Goal: Task Accomplishment & Management: Complete application form

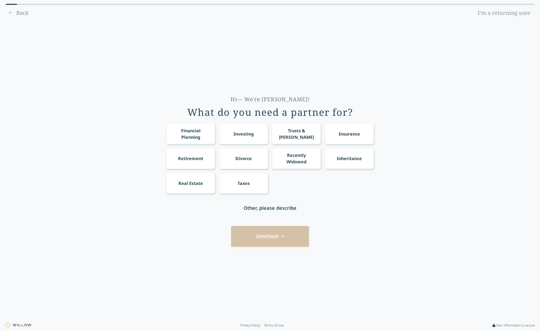
click at [187, 158] on div "Retirement" at bounding box center [190, 158] width 25 height 6
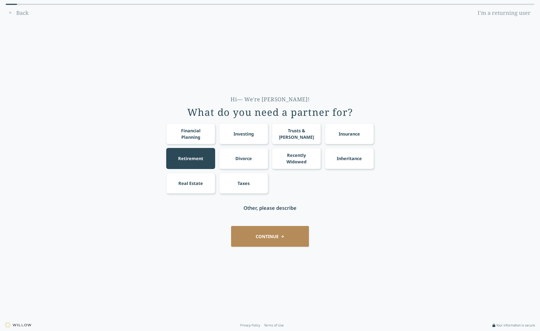
click at [276, 235] on button "CONTINUE" at bounding box center [270, 236] width 78 height 21
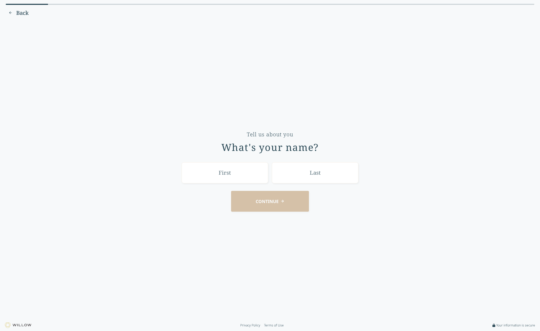
click at [226, 176] on input "text" at bounding box center [225, 172] width 86 height 21
type input "[PERSON_NAME]"
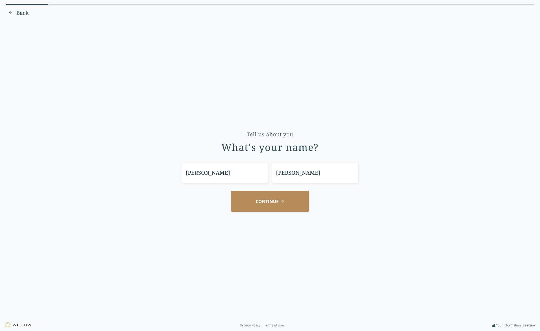
click at [259, 204] on button "CONTINUE" at bounding box center [270, 201] width 78 height 21
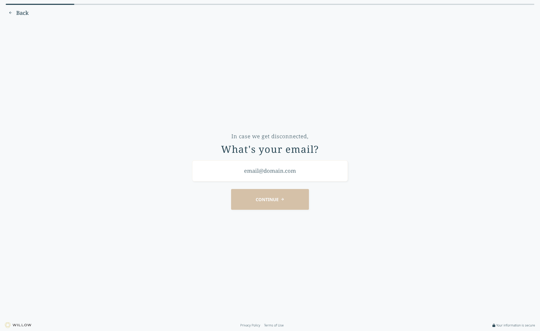
click at [242, 173] on input "email" at bounding box center [270, 171] width 156 height 21
type input "[EMAIL_ADDRESS][DOMAIN_NAME]"
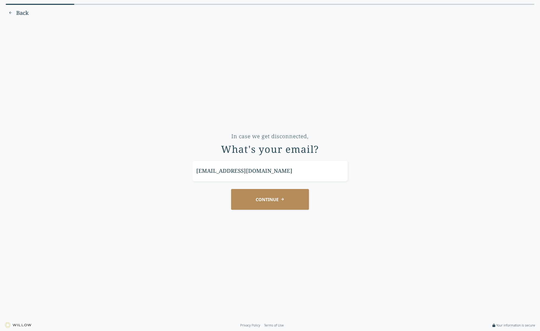
click at [254, 198] on button "CONTINUE" at bounding box center [270, 199] width 78 height 21
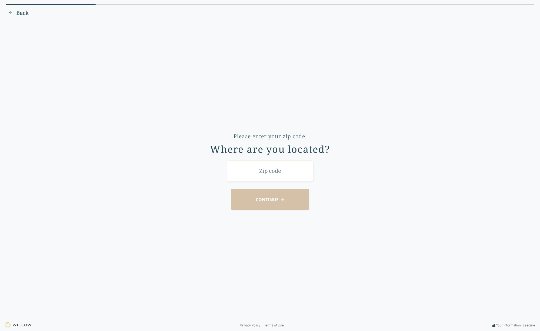
click at [250, 172] on input "text" at bounding box center [270, 171] width 86 height 21
type input "53913"
click at [256, 198] on button "CONTINUE" at bounding box center [270, 199] width 78 height 21
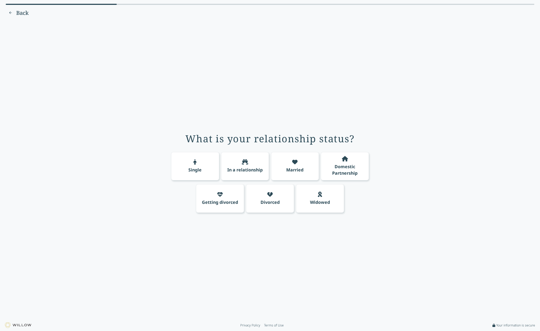
click at [295, 166] on div "Married" at bounding box center [295, 166] width 48 height 29
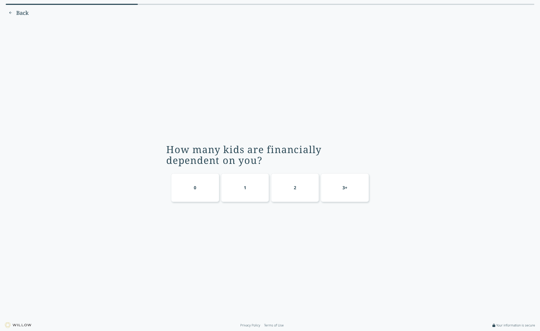
click at [188, 188] on div "0" at bounding box center [195, 188] width 48 height 29
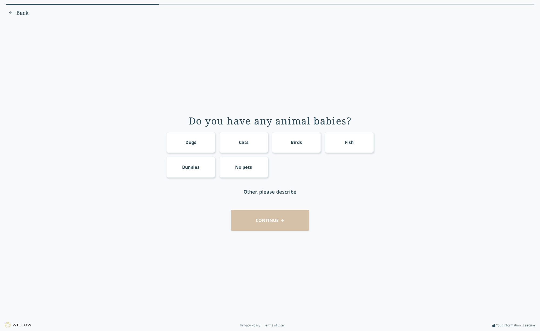
click at [193, 145] on div "Dogs" at bounding box center [190, 142] width 11 height 6
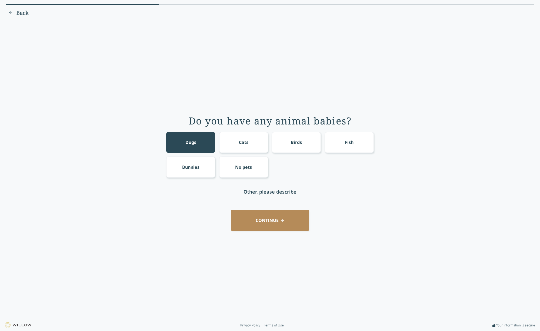
click at [260, 225] on button "CONTINUE" at bounding box center [270, 220] width 78 height 21
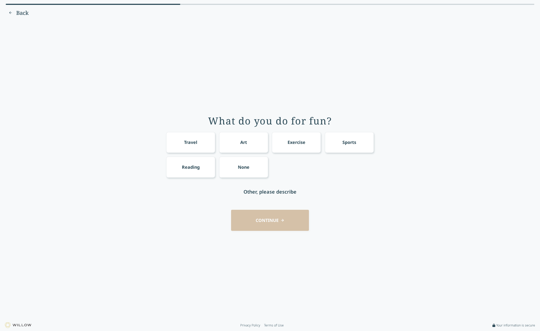
click at [193, 150] on div "Travel" at bounding box center [190, 142] width 49 height 21
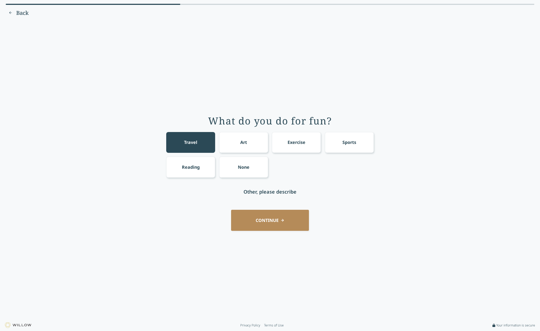
click at [263, 223] on button "CONTINUE" at bounding box center [270, 220] width 78 height 21
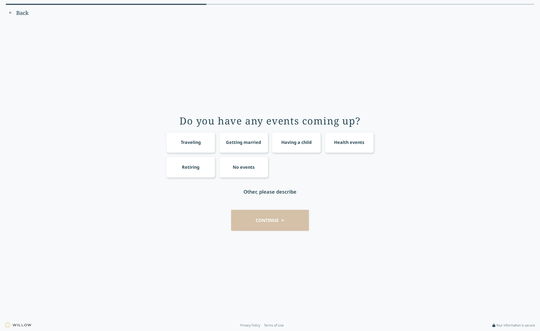
click at [245, 172] on div "No events" at bounding box center [243, 167] width 49 height 21
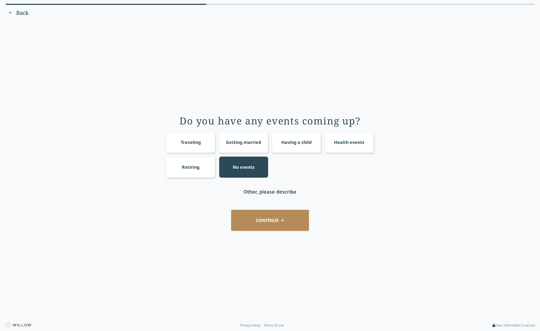
drag, startPoint x: 197, startPoint y: 164, endPoint x: 202, endPoint y: 164, distance: 4.9
click at [198, 164] on div "Retiring" at bounding box center [191, 167] width 18 height 6
click at [251, 171] on div "No events" at bounding box center [243, 167] width 49 height 21
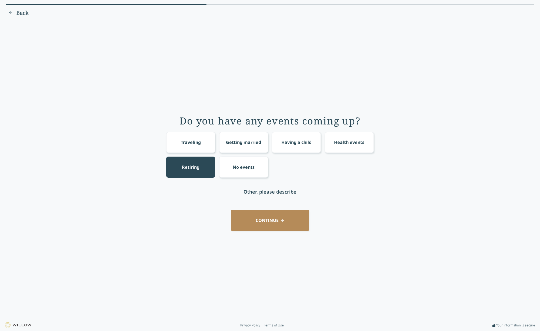
click at [269, 220] on button "CONTINUE" at bounding box center [270, 220] width 78 height 21
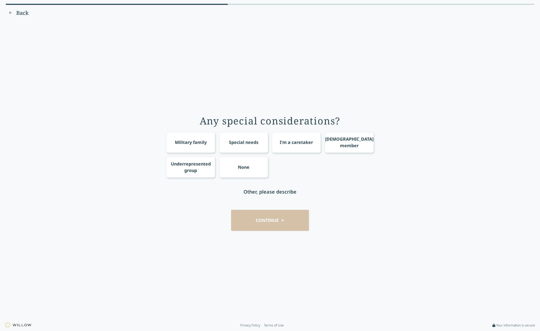
click at [249, 171] on div "None" at bounding box center [243, 167] width 49 height 21
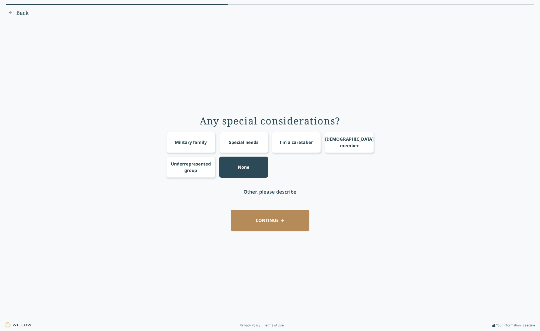
click at [261, 216] on button "CONTINUE" at bounding box center [270, 220] width 78 height 21
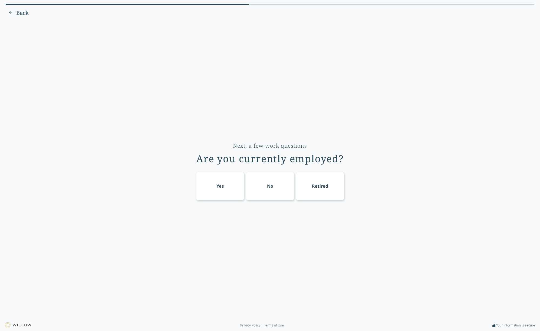
click at [225, 179] on div "Yes" at bounding box center [220, 186] width 48 height 29
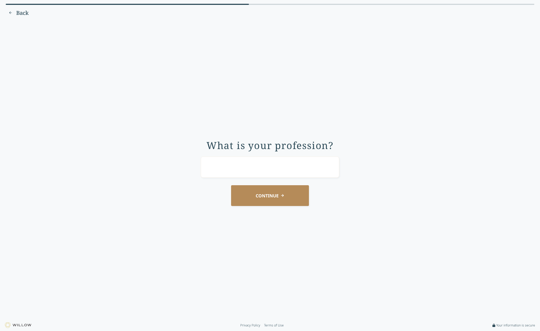
click at [241, 171] on input "text" at bounding box center [270, 167] width 138 height 21
type input "IT"
click at [259, 203] on button "CONTINUE" at bounding box center [270, 195] width 78 height 21
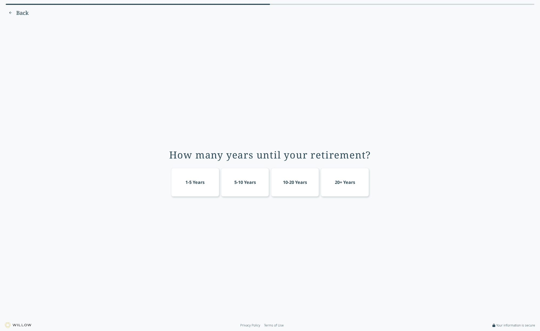
click at [195, 189] on div "1-5 Years" at bounding box center [195, 182] width 48 height 29
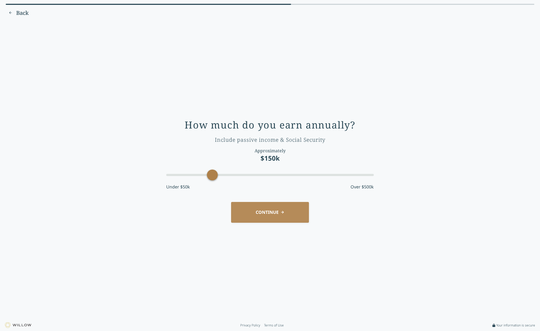
click at [268, 215] on button "CONTINUE" at bounding box center [270, 212] width 78 height 21
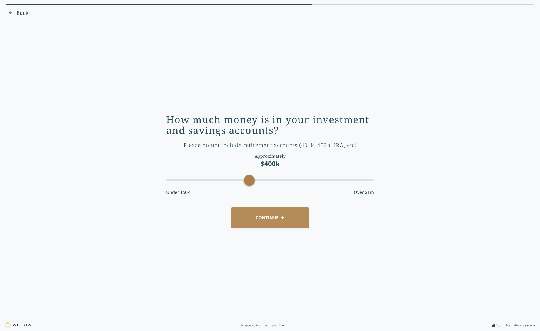
click at [251, 178] on div at bounding box center [270, 181] width 208 height 10
click at [262, 181] on div at bounding box center [270, 180] width 208 height 2
click at [269, 181] on div at bounding box center [270, 180] width 208 height 2
click at [268, 215] on button "CONTINUE" at bounding box center [270, 218] width 78 height 21
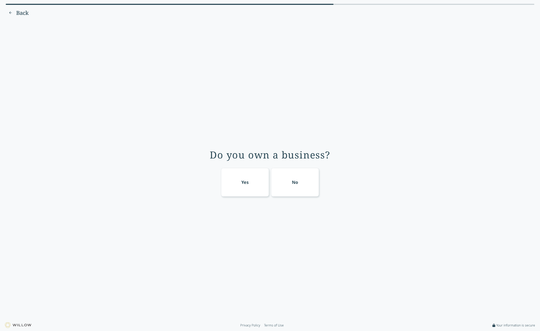
click at [284, 189] on div "No" at bounding box center [295, 182] width 48 height 29
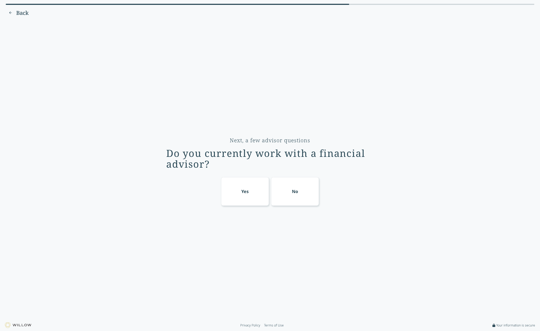
click at [255, 194] on div "Yes" at bounding box center [245, 191] width 48 height 29
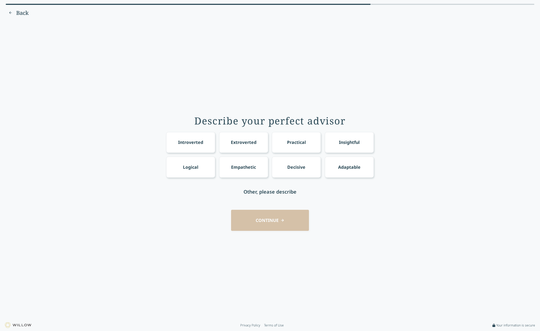
click at [291, 144] on div "Practical" at bounding box center [296, 142] width 19 height 6
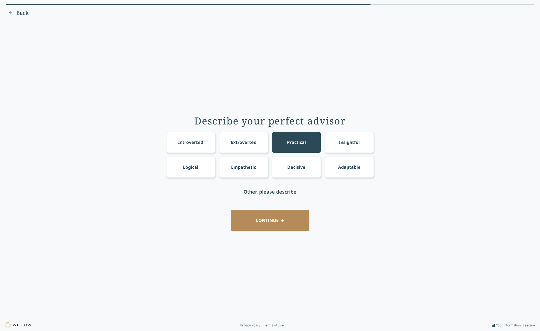
click at [268, 226] on button "CONTINUE" at bounding box center [270, 220] width 78 height 21
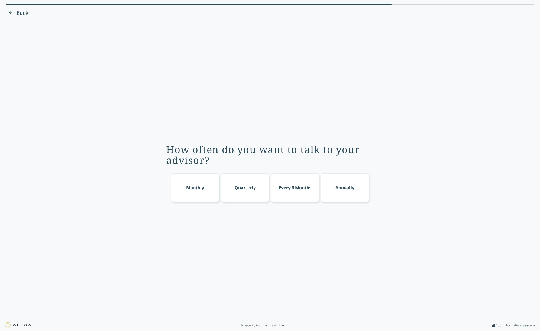
click at [334, 191] on div "Annually" at bounding box center [345, 188] width 48 height 29
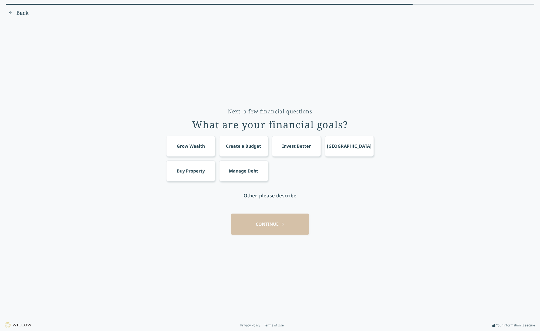
click at [271, 196] on div "Other, please describe" at bounding box center [270, 196] width 53 height 8
click at [267, 198] on input "text" at bounding box center [270, 195] width 86 height 21
type input "Retirement Tax strategies"
click at [286, 224] on div "CONTINUE" at bounding box center [270, 224] width 525 height 21
click at [286, 224] on button "CONTINUE" at bounding box center [270, 224] width 78 height 21
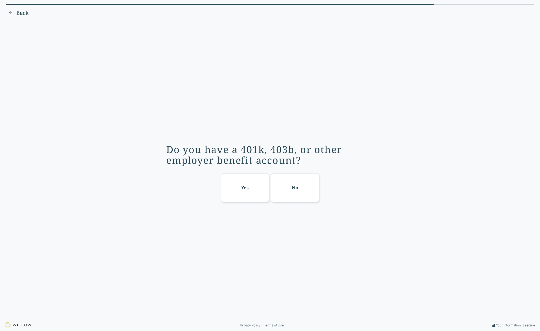
click at [253, 198] on div "Yes" at bounding box center [245, 188] width 48 height 29
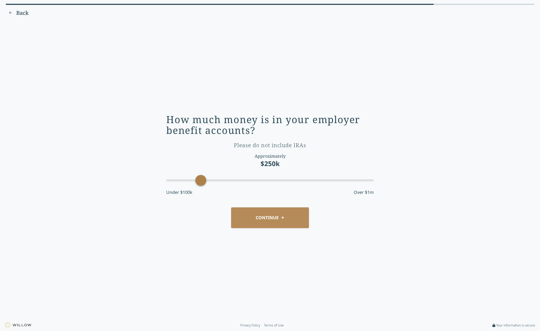
click at [265, 217] on button "CONTINUE" at bounding box center [270, 218] width 78 height 21
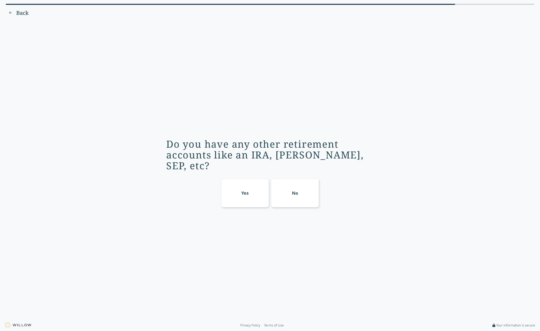
click at [292, 196] on div "No" at bounding box center [295, 193] width 48 height 29
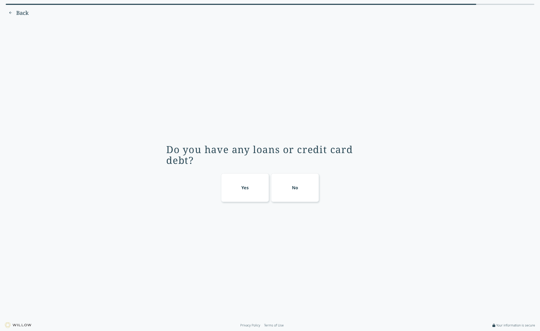
click at [297, 187] on div "No" at bounding box center [295, 188] width 6 height 6
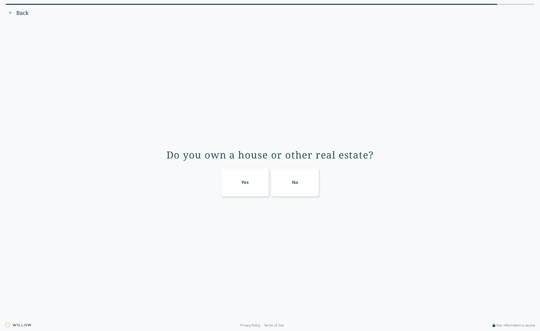
click at [255, 196] on div "Yes" at bounding box center [245, 182] width 48 height 29
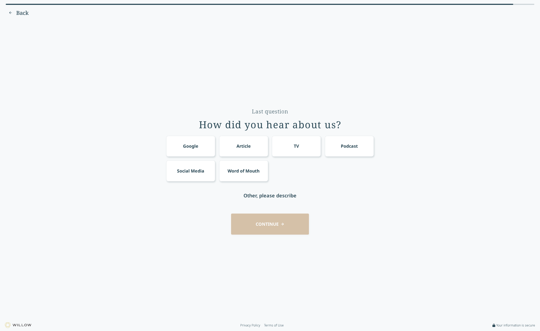
click at [177, 145] on div "Google" at bounding box center [190, 146] width 49 height 21
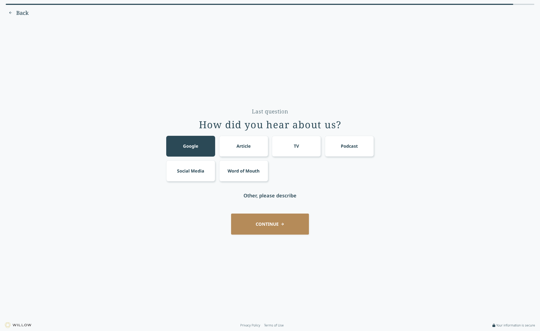
click at [266, 220] on button "CONTINUE" at bounding box center [270, 224] width 78 height 21
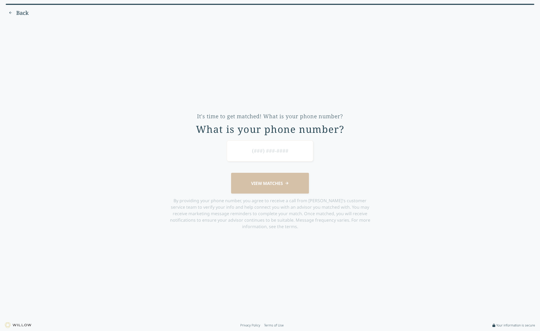
click at [280, 187] on div "VIEW MATCHES By providing your phone number, you agree to receive a call from […" at bounding box center [270, 185] width 208 height 89
